Goal: Navigation & Orientation: Find specific page/section

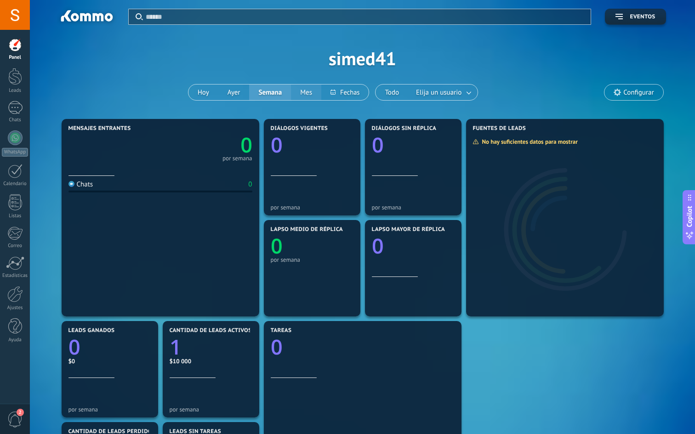
click at [297, 92] on button "Mes" at bounding box center [306, 93] width 30 height 16
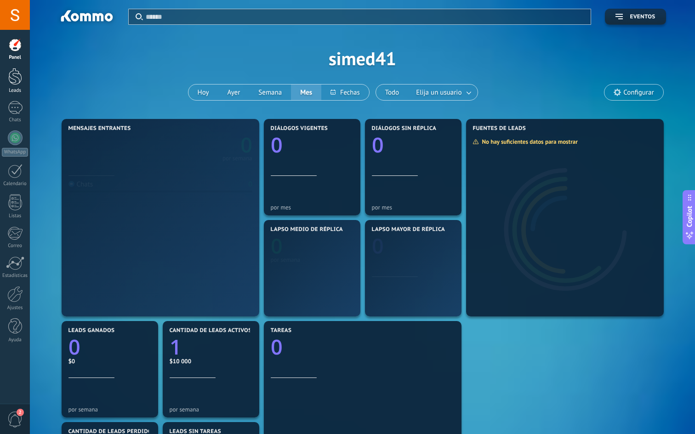
click at [1, 78] on link "Leads" at bounding box center [15, 81] width 30 height 26
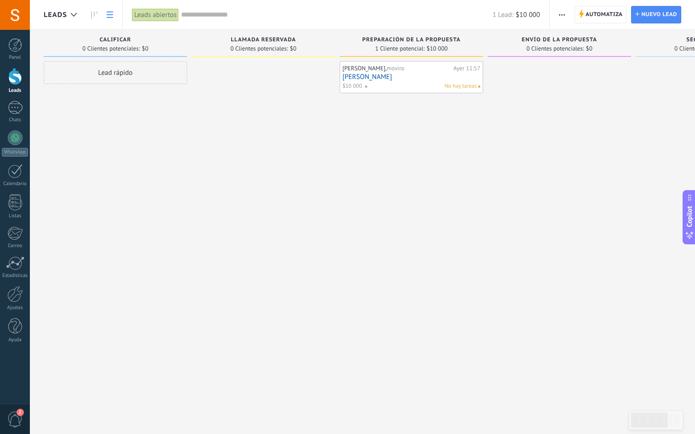
click at [107, 13] on icon at bounding box center [110, 14] width 6 height 6
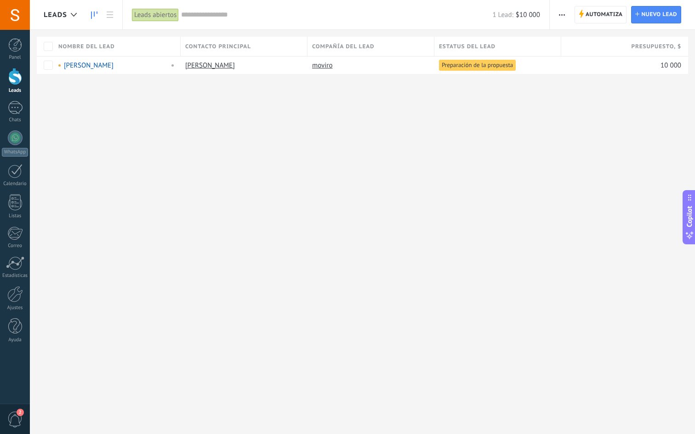
click at [95, 12] on icon at bounding box center [94, 14] width 6 height 7
